Goal: Information Seeking & Learning: Learn about a topic

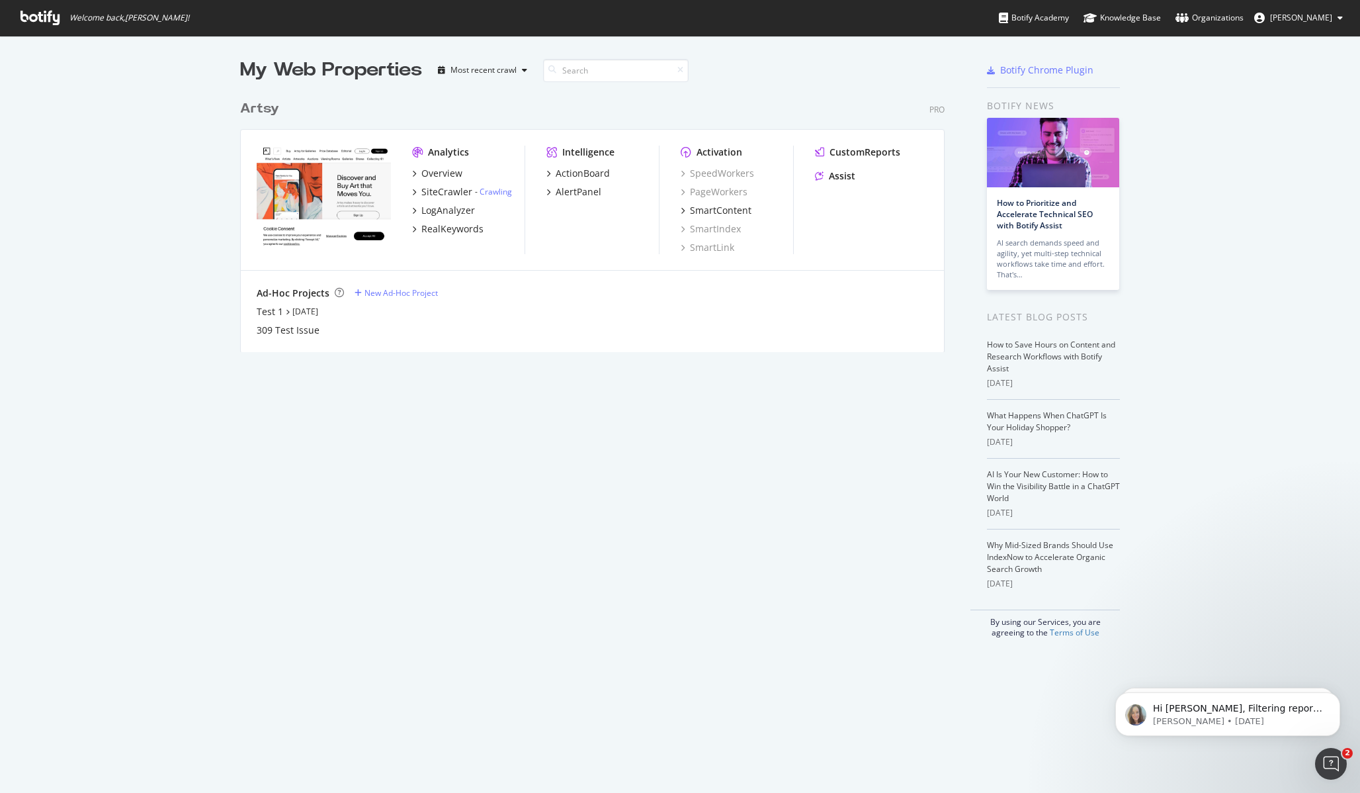
click at [1266, 239] on div "My Web Properties Most recent crawl Artsy Pro Analytics Overview SiteCrawler - …" at bounding box center [680, 347] width 1360 height 623
click at [583, 189] on div "AlertPanel" at bounding box center [579, 191] width 46 height 13
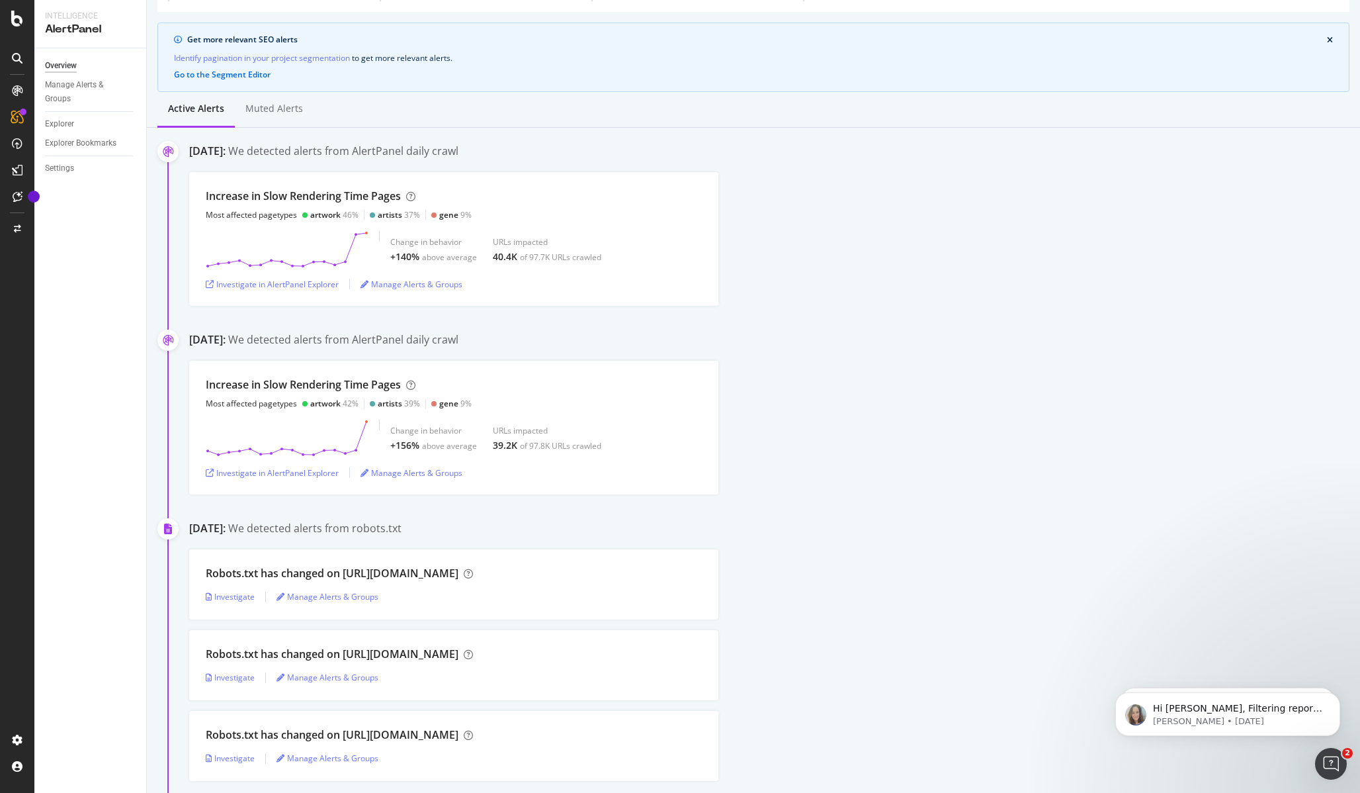
scroll to position [85, 0]
click at [291, 476] on div "Investigate in AlertPanel Explorer" at bounding box center [272, 475] width 133 height 11
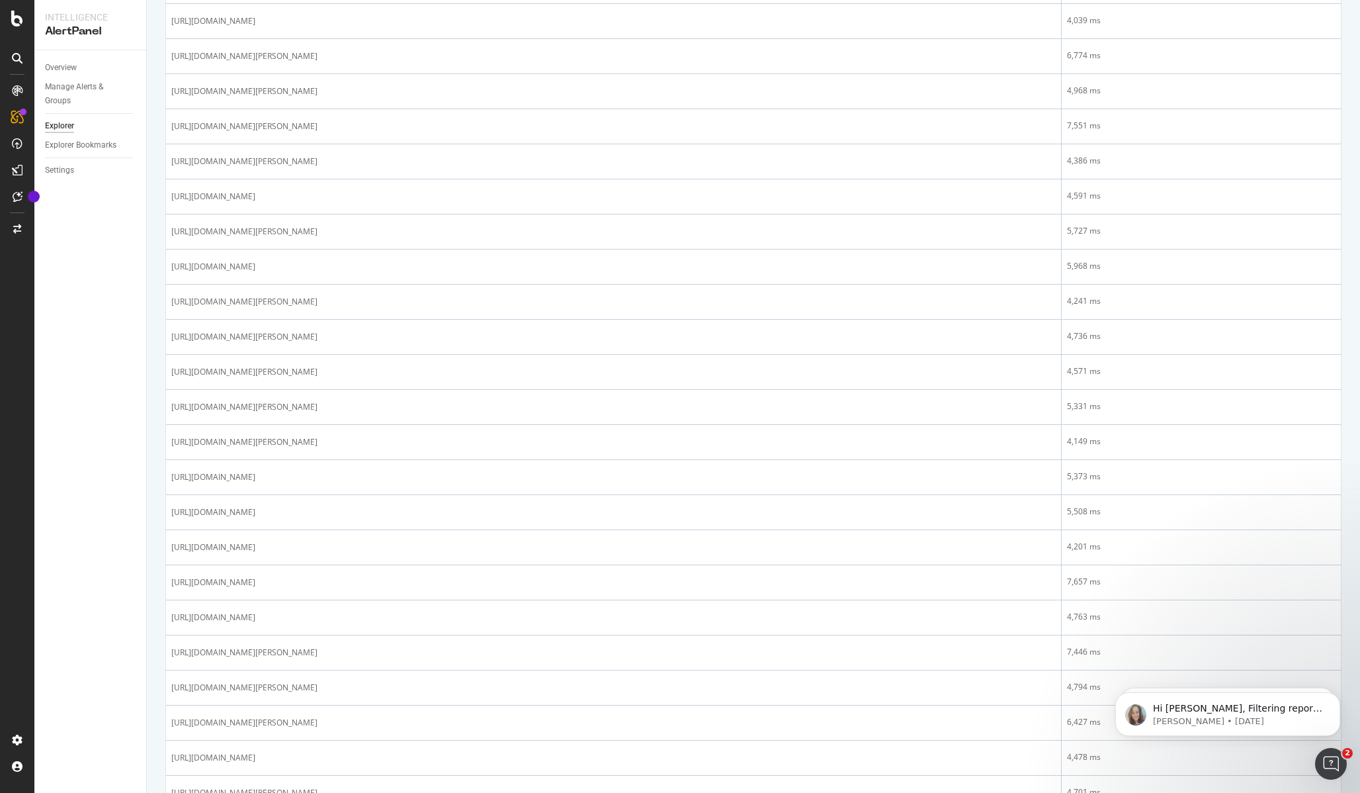
scroll to position [1183, 0]
